Goal: Information Seeking & Learning: Compare options

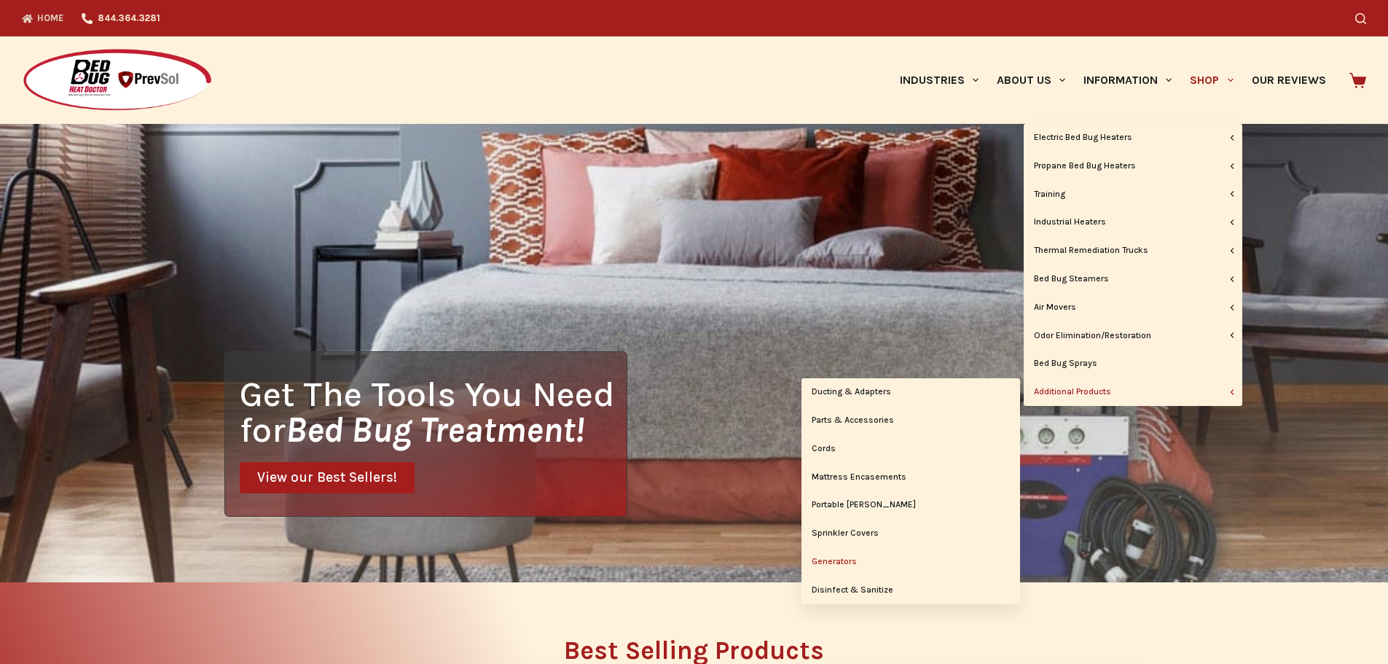
click at [842, 563] on link "Generators" at bounding box center [911, 562] width 219 height 28
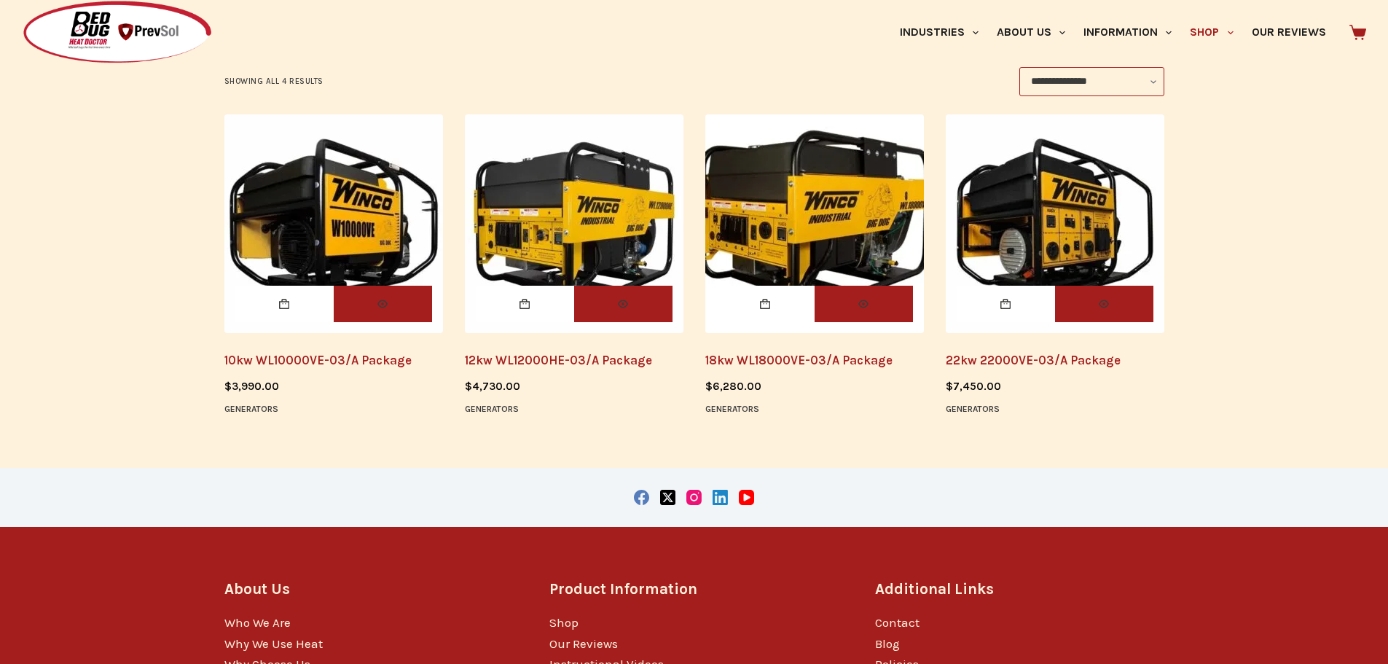
scroll to position [286, 0]
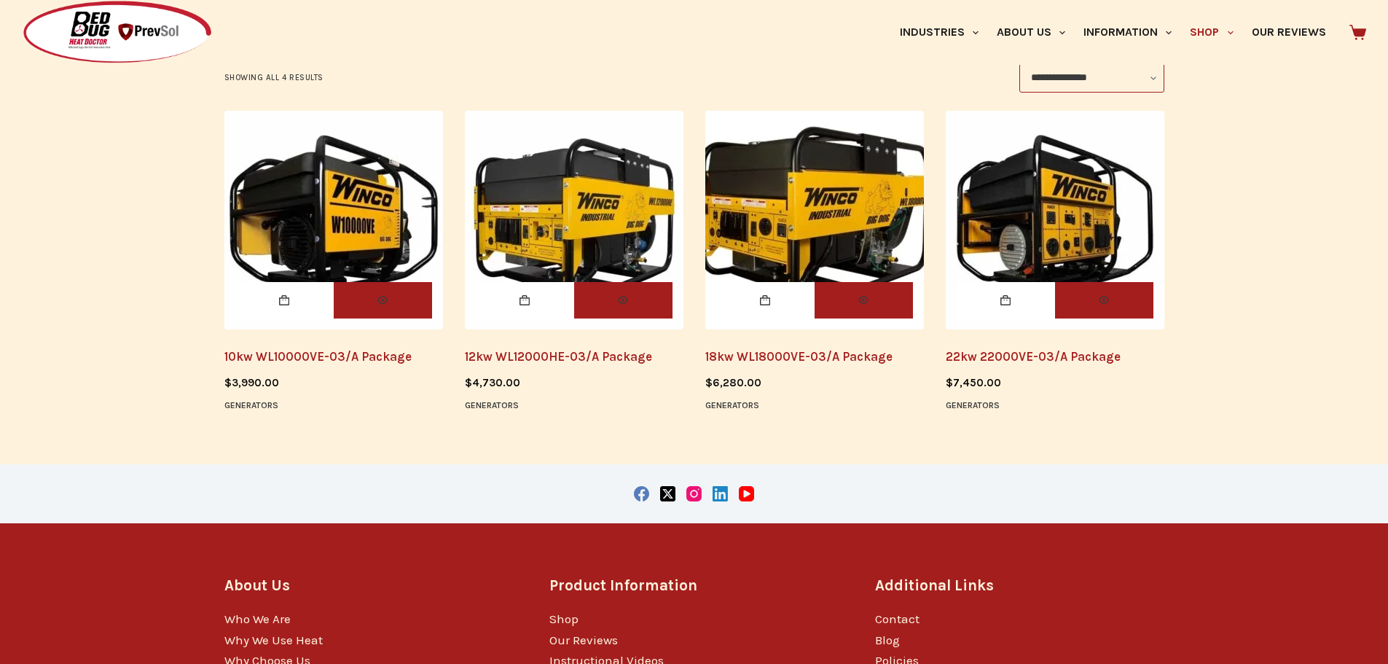
click at [345, 219] on img "10kw WL10000VE-03/A Package" at bounding box center [333, 220] width 219 height 219
click at [836, 204] on img "18kw WL18000VE-03/A Package" at bounding box center [814, 220] width 219 height 219
click at [550, 200] on img "12kw WL12000HE-03/A Package" at bounding box center [574, 220] width 219 height 219
click at [1048, 193] on img "22kw 22000VE-03/A Package" at bounding box center [1055, 220] width 219 height 219
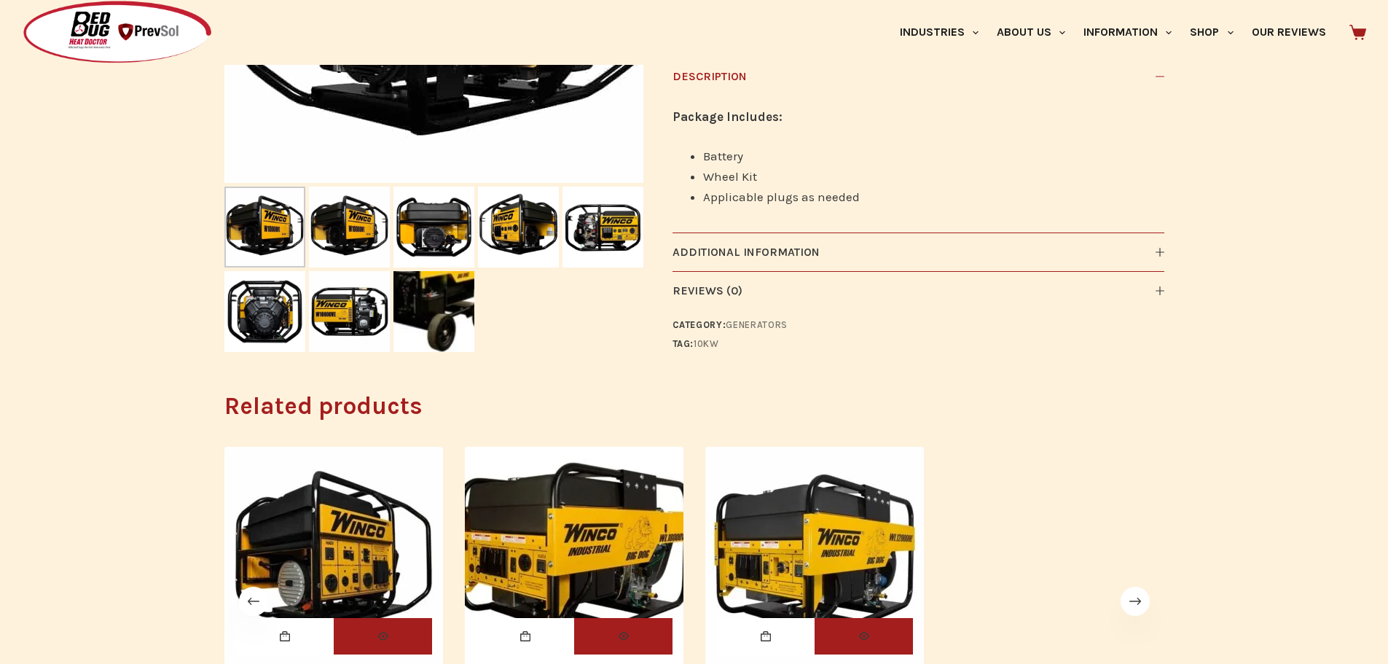
scroll to position [447, 0]
click at [1156, 254] on icon at bounding box center [1160, 252] width 9 height 9
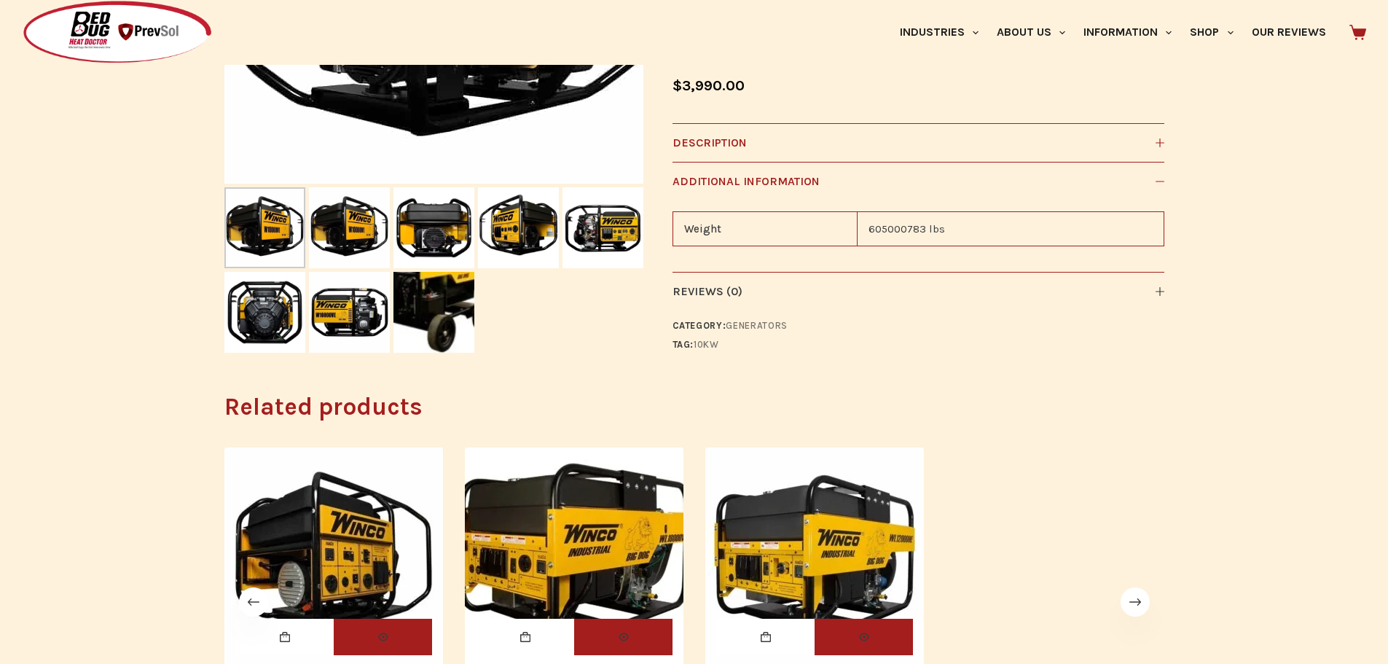
click at [1159, 144] on icon at bounding box center [1160, 142] width 9 height 9
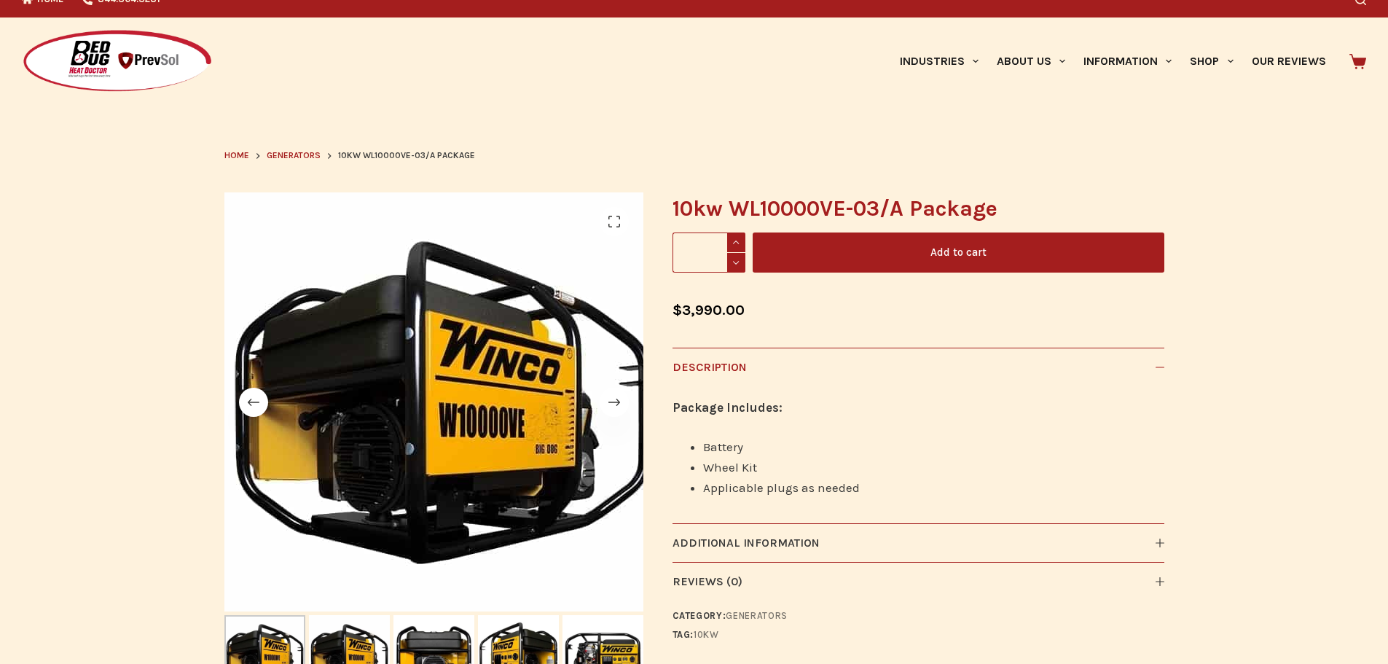
scroll to position [18, 0]
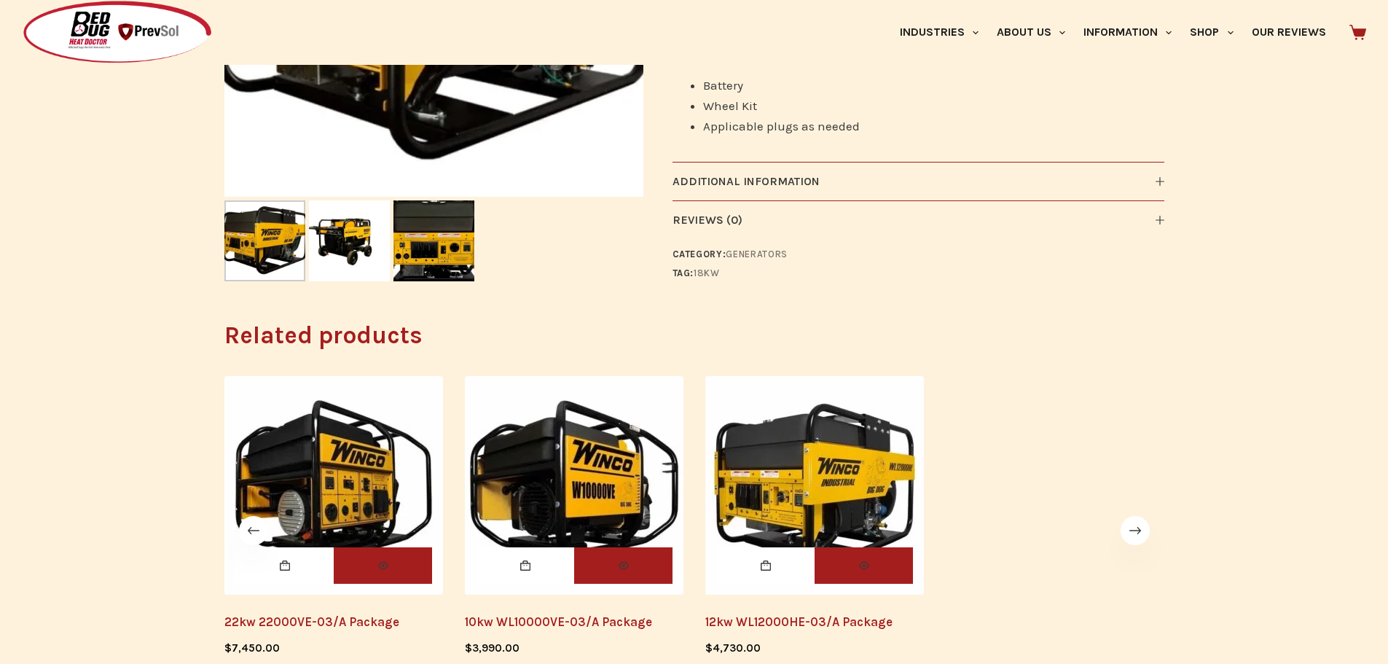
scroll to position [433, 0]
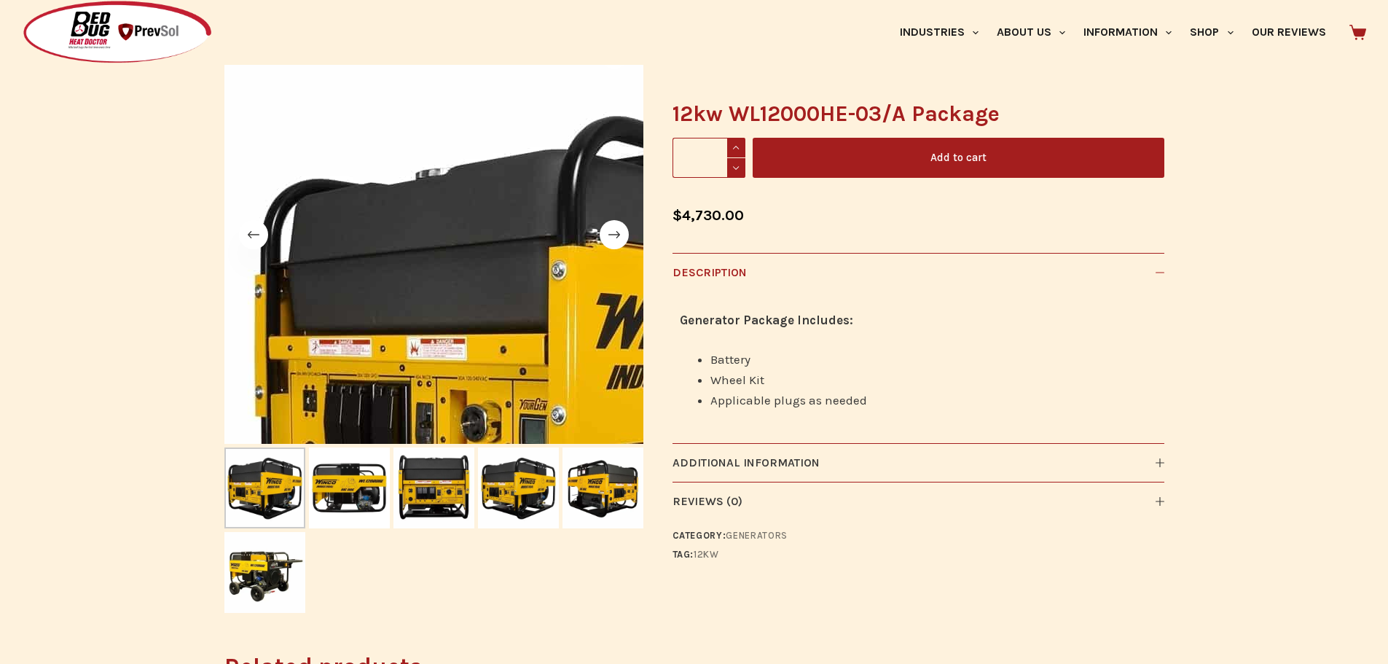
scroll to position [186, 0]
